Goal: Find contact information: Find contact information

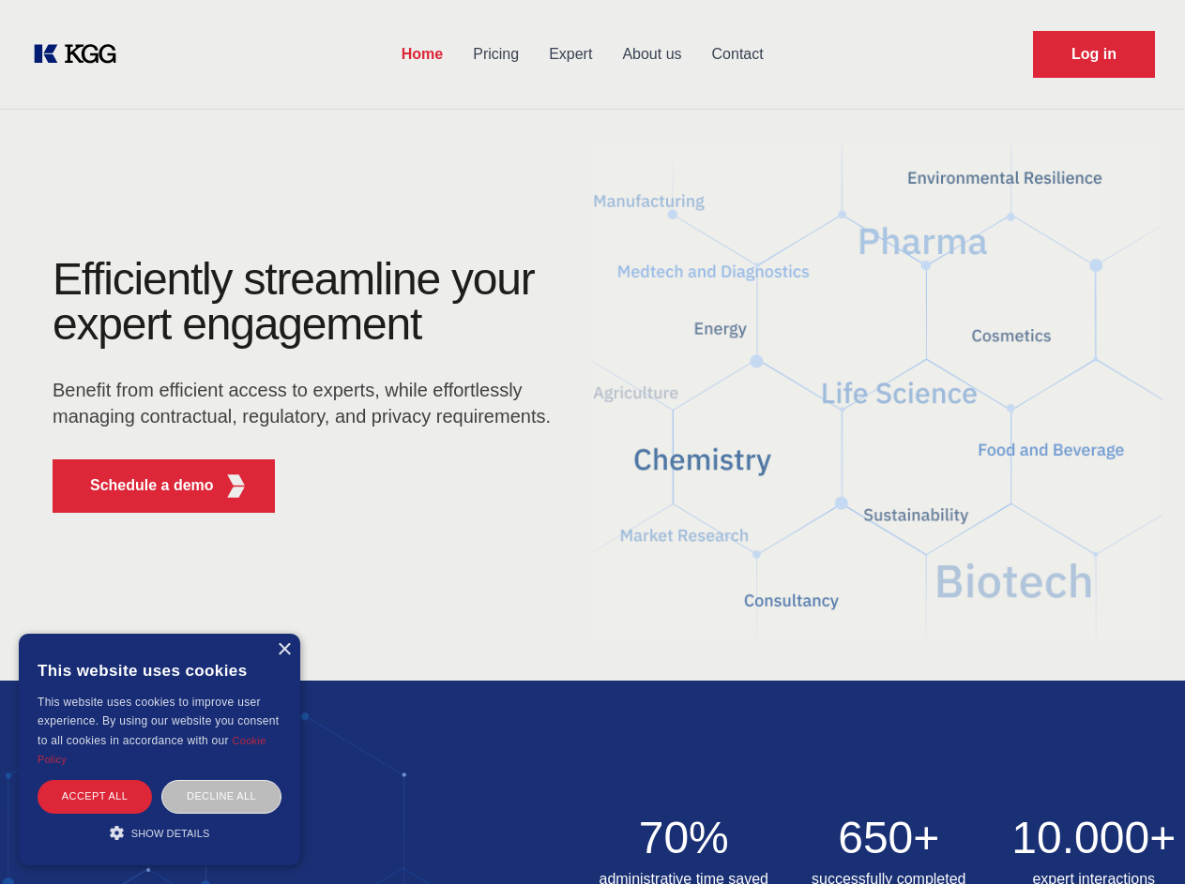
click at [592, 442] on div "Efficiently streamline your expert engagement Benefit from efficient access to …" at bounding box center [308, 392] width 570 height 271
click at [141, 486] on p "Schedule a demo" at bounding box center [152, 486] width 124 height 23
click at [283, 650] on div "× This website uses cookies This website uses cookies to improve user experienc…" at bounding box center [159, 750] width 281 height 232
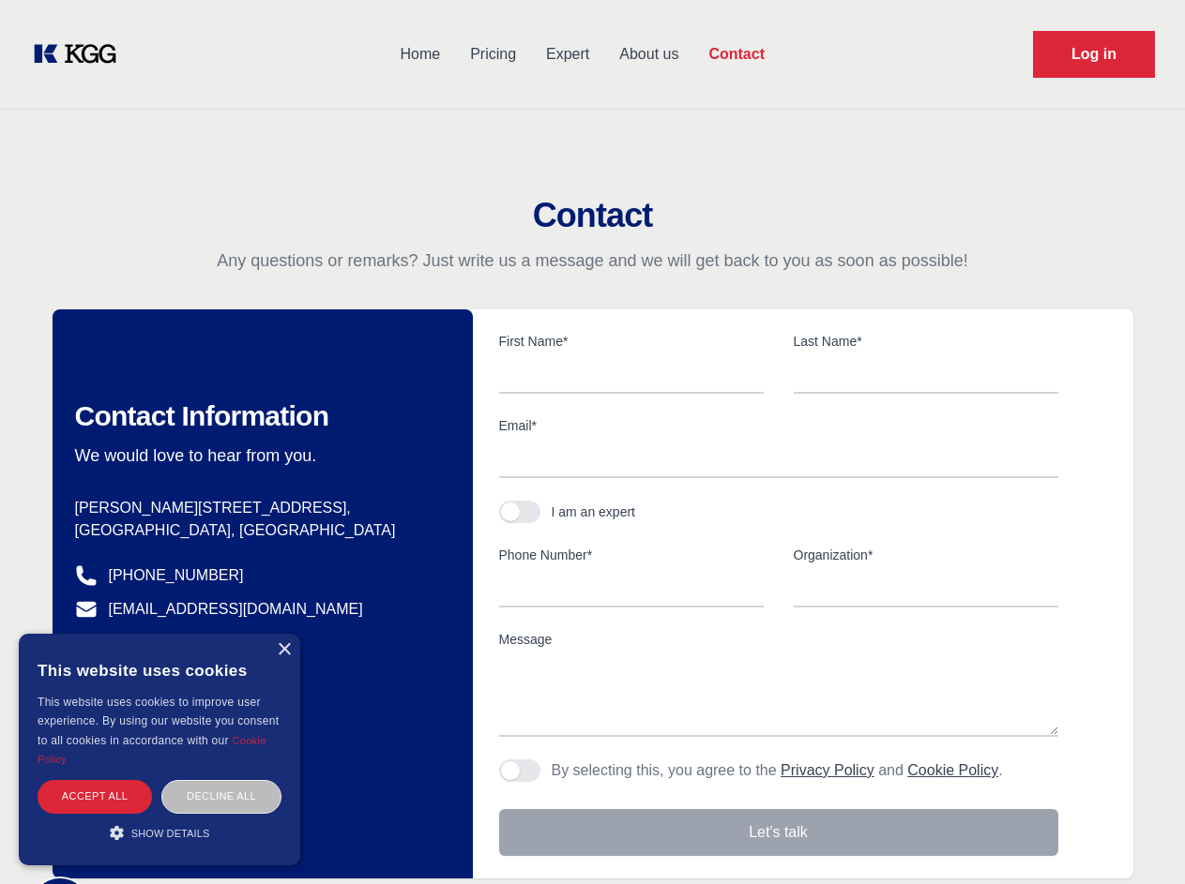
click at [95, 796] on div "Accept all" at bounding box center [95, 796] width 114 height 33
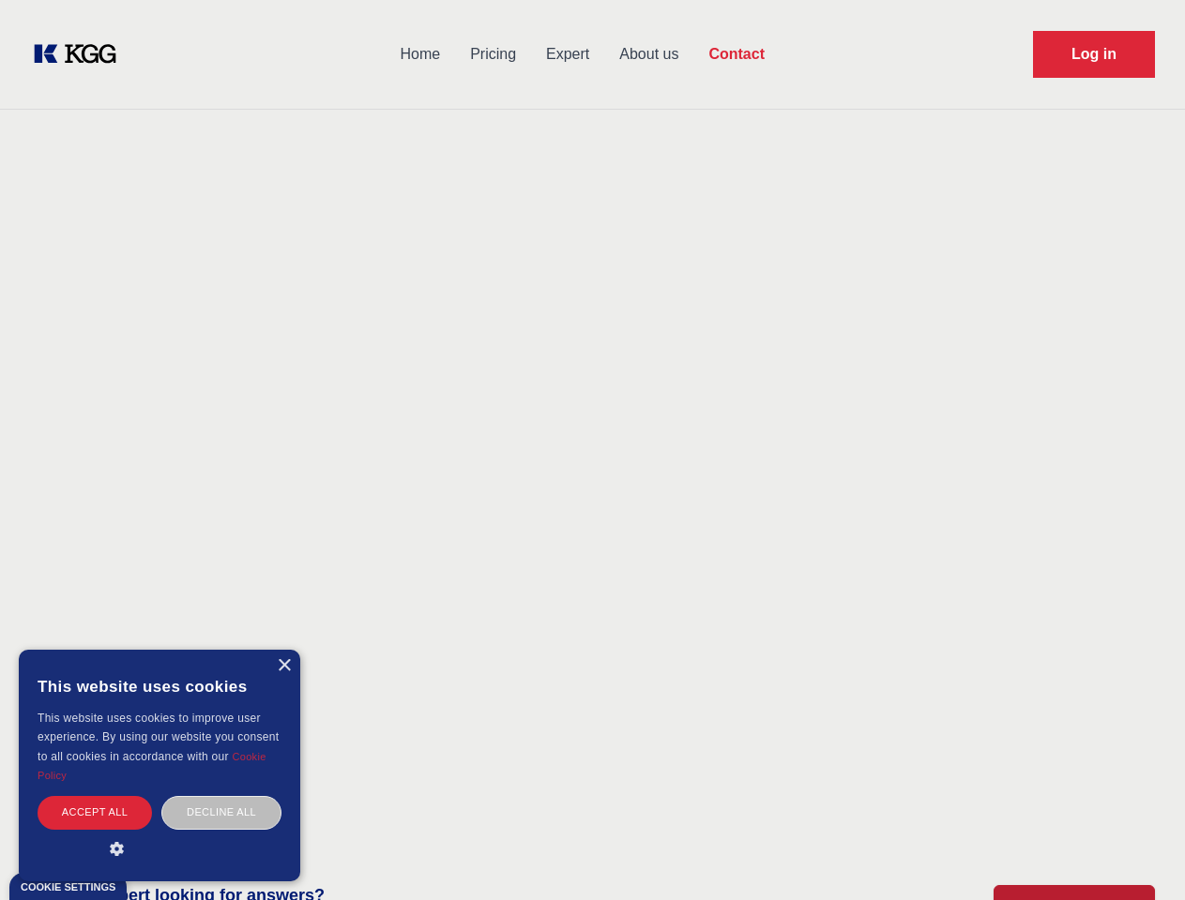
click at [221, 796] on div "Decline all" at bounding box center [221, 812] width 120 height 33
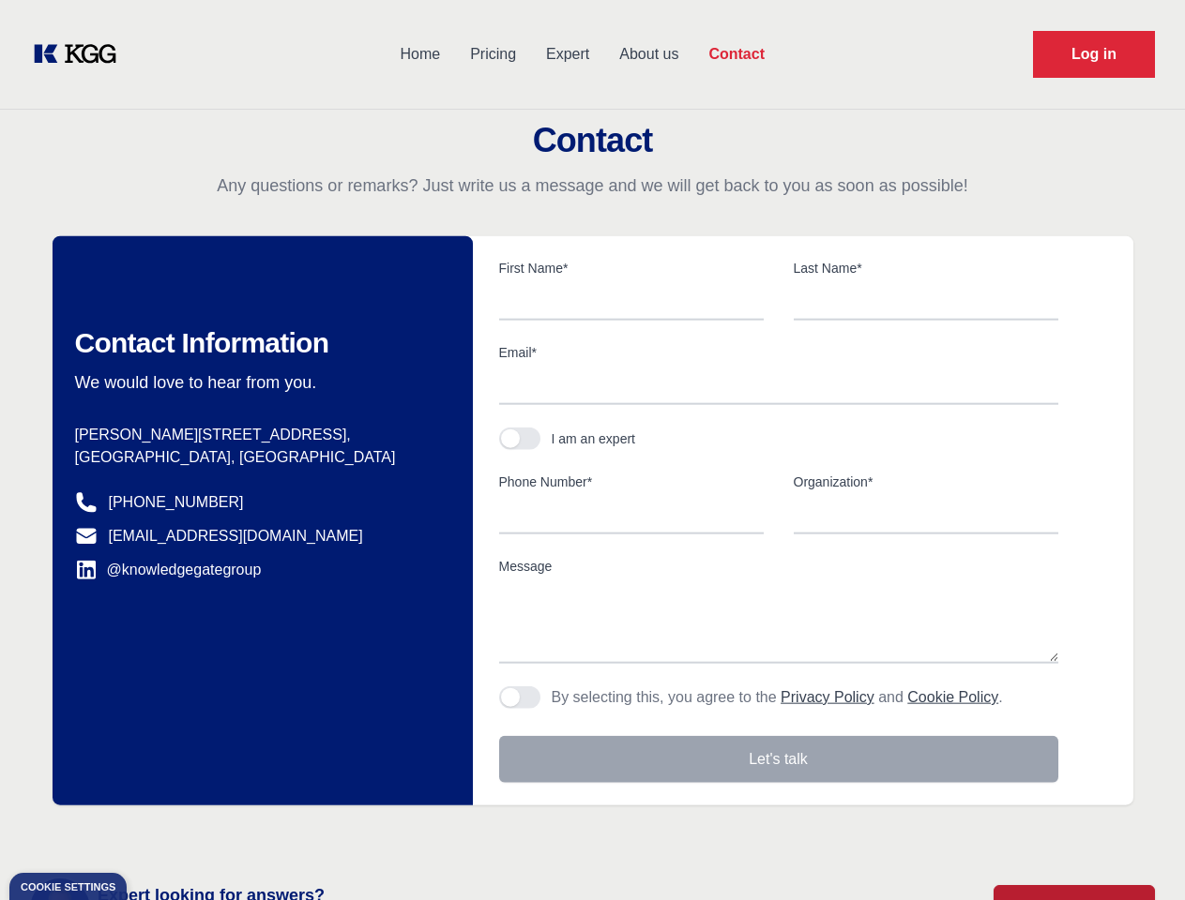
click at [159, 833] on main "Contact Any questions or remarks? Just write us a message and we will get back …" at bounding box center [592, 488] width 1185 height 976
